Goal: Find specific page/section: Find specific page/section

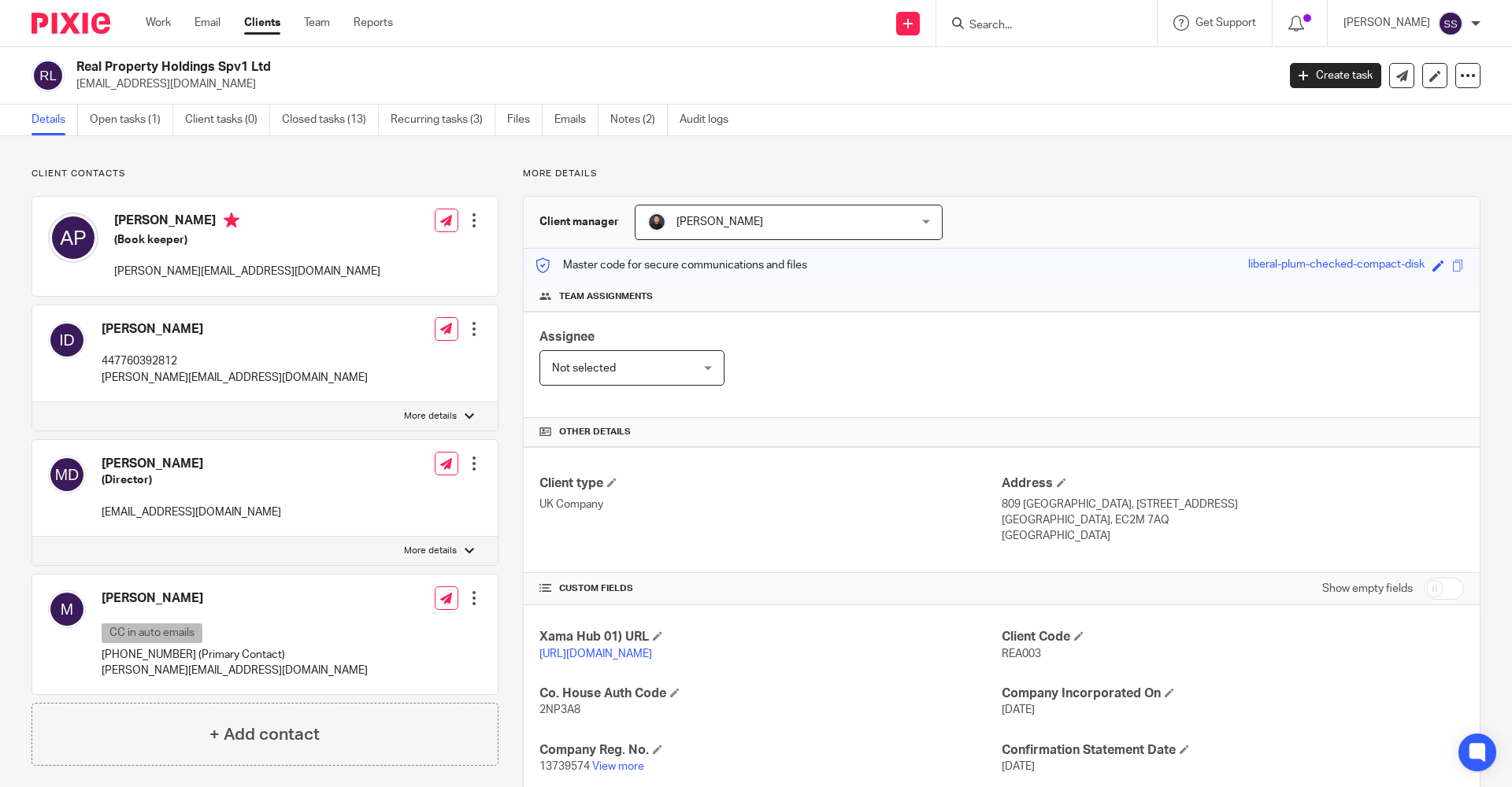
click at [972, 22] on input "Search" at bounding box center [1038, 25] width 141 height 14
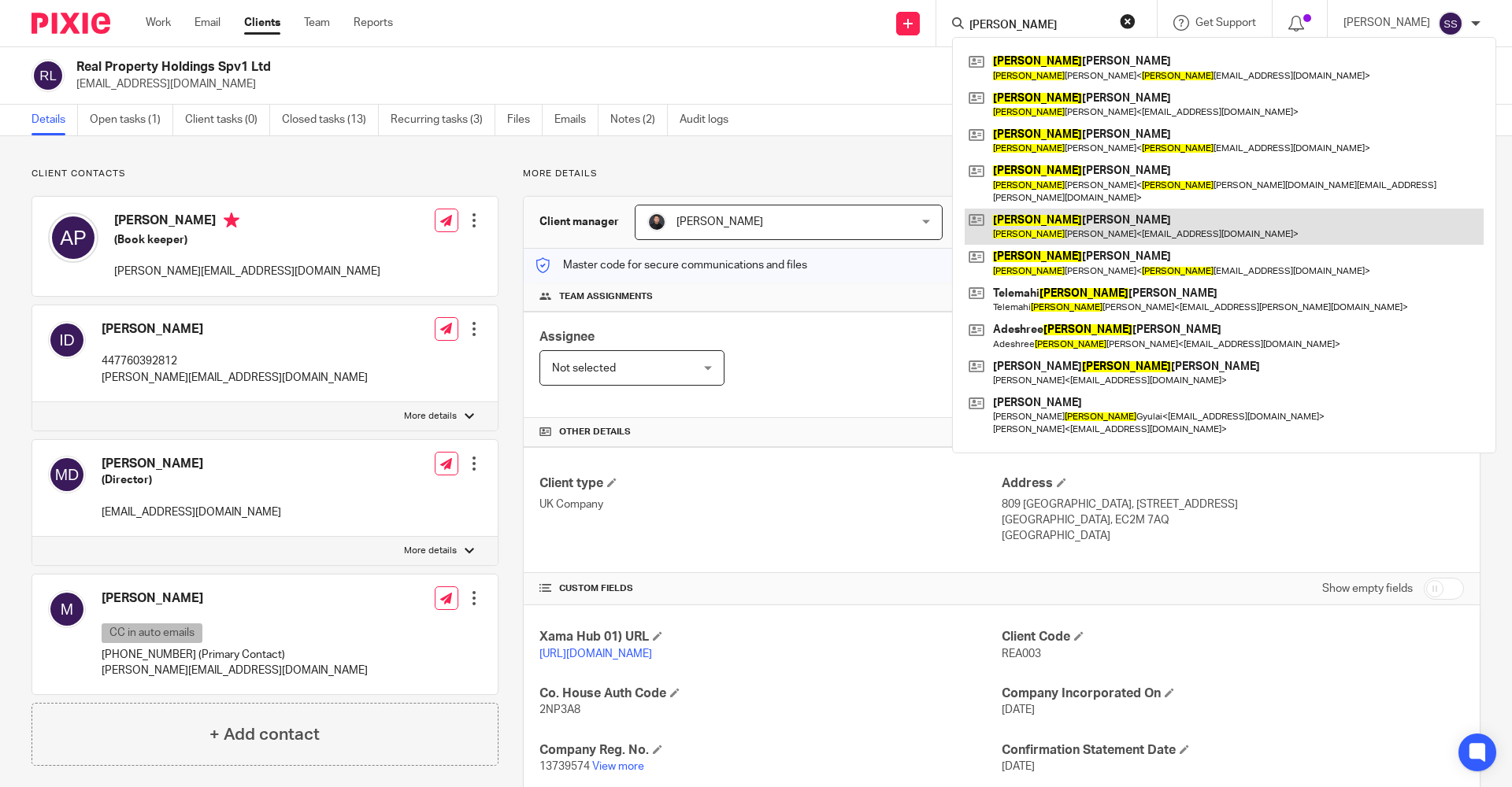
type input "anna"
click at [1026, 228] on link at bounding box center [1224, 226] width 519 height 36
click at [1014, 212] on link at bounding box center [1224, 226] width 519 height 36
